Goal: Task Accomplishment & Management: Manage account settings

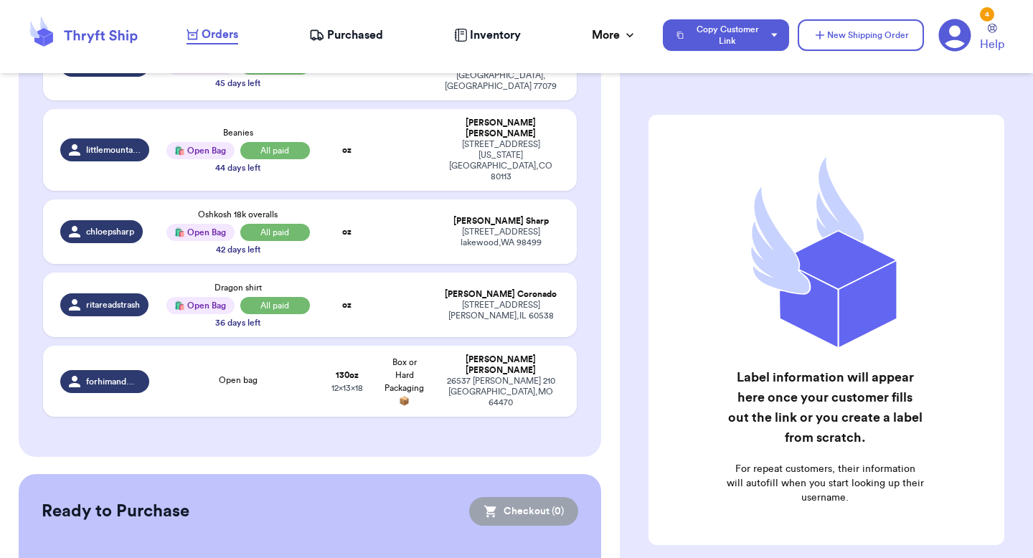
scroll to position [607, 0]
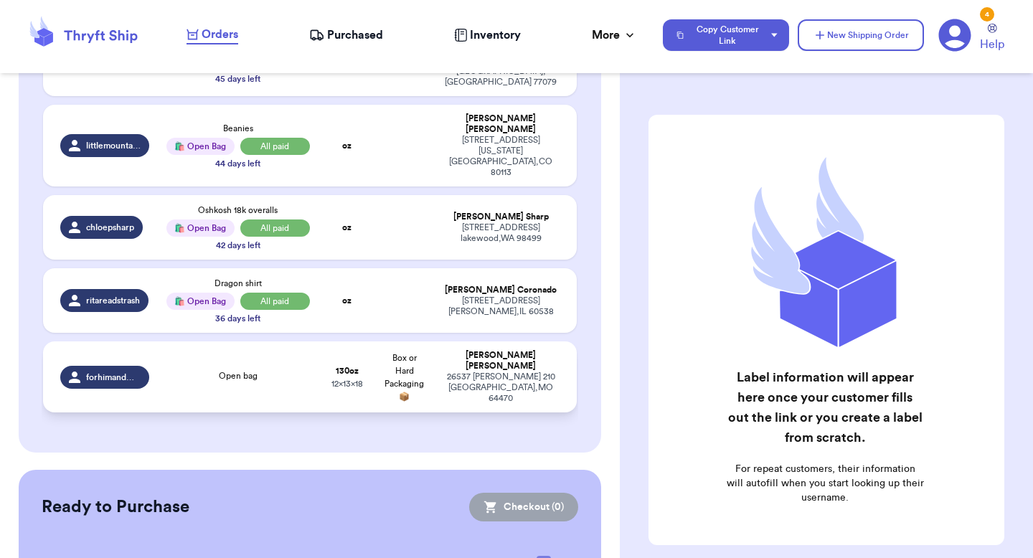
click at [543, 350] on div "[PERSON_NAME]" at bounding box center [501, 361] width 118 height 22
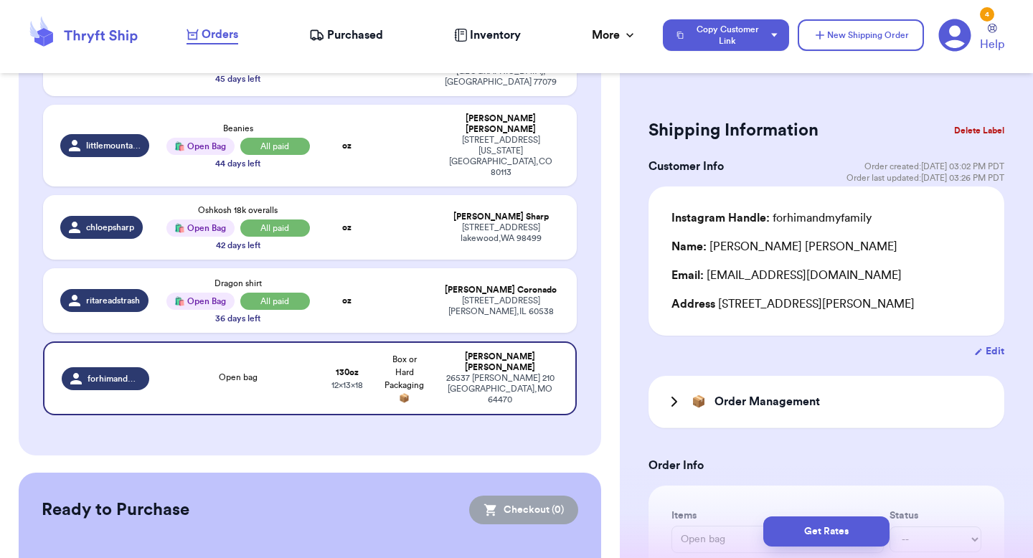
click at [979, 129] on button "Delete Label" at bounding box center [979, 131] width 62 height 32
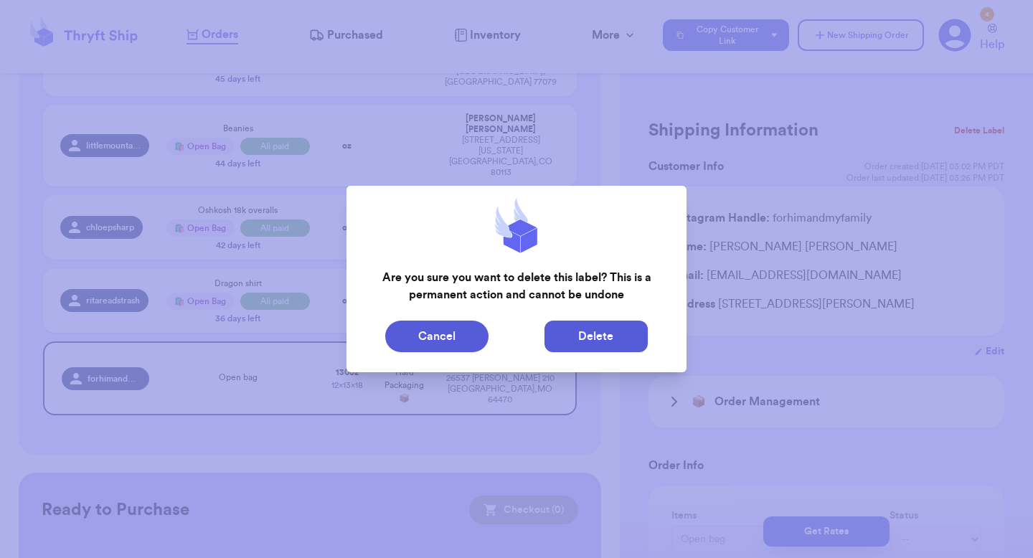
click at [574, 341] on button "Delete" at bounding box center [595, 337] width 103 height 32
type input "HP jammies"
select select "paid"
type input "0"
type input "10"
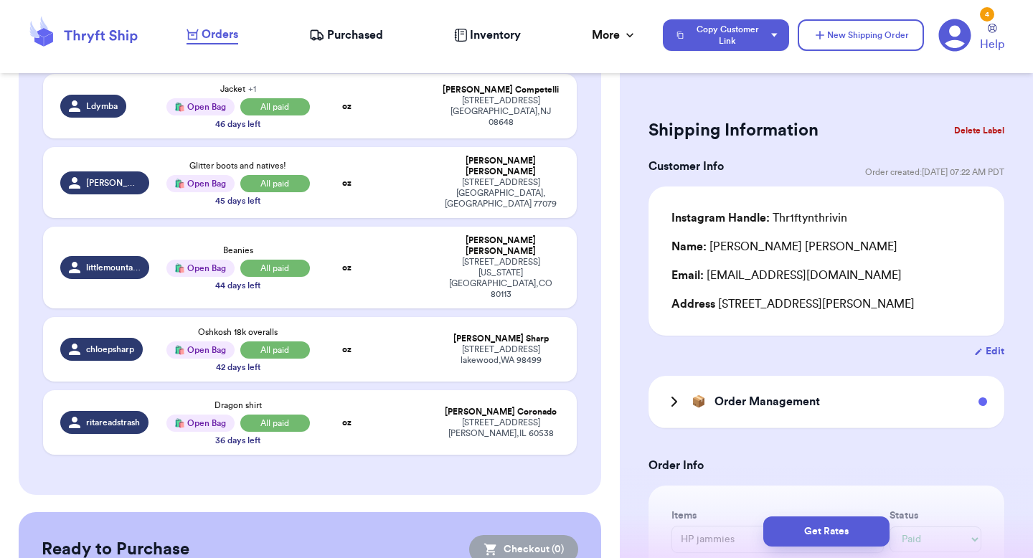
scroll to position [0, 0]
